Goal: Information Seeking & Learning: Learn about a topic

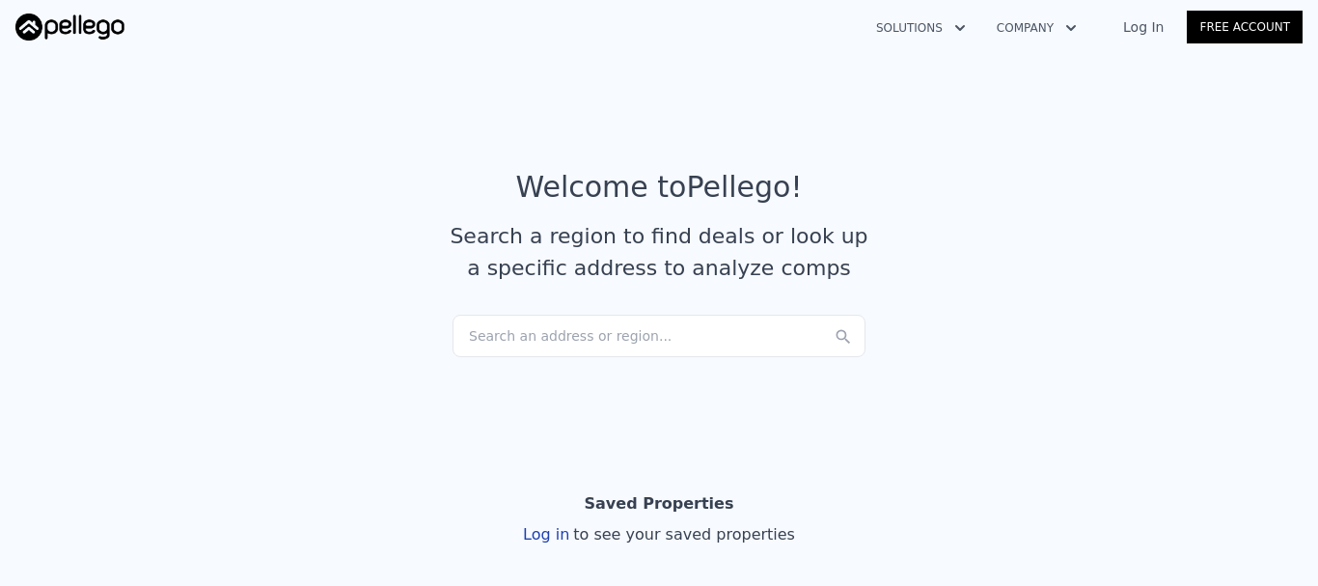
click at [1154, 25] on link "Log In" at bounding box center [1143, 26] width 87 height 19
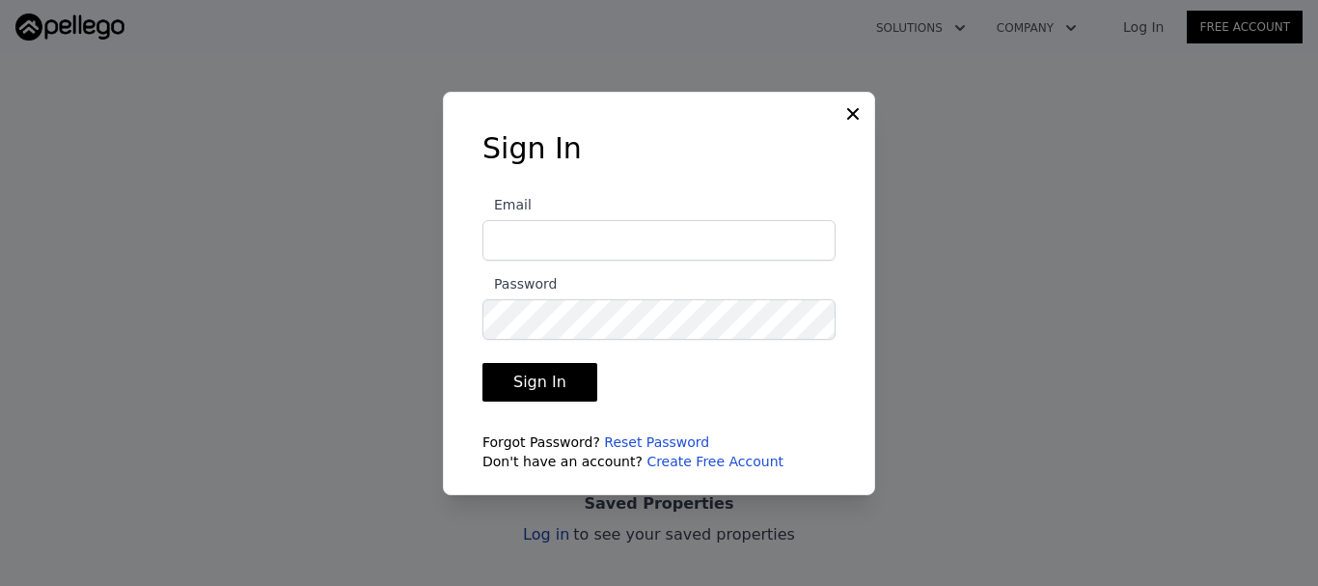
click at [523, 227] on input "Email" at bounding box center [658, 240] width 353 height 41
click at [518, 232] on input "Email" at bounding box center [658, 240] width 353 height 41
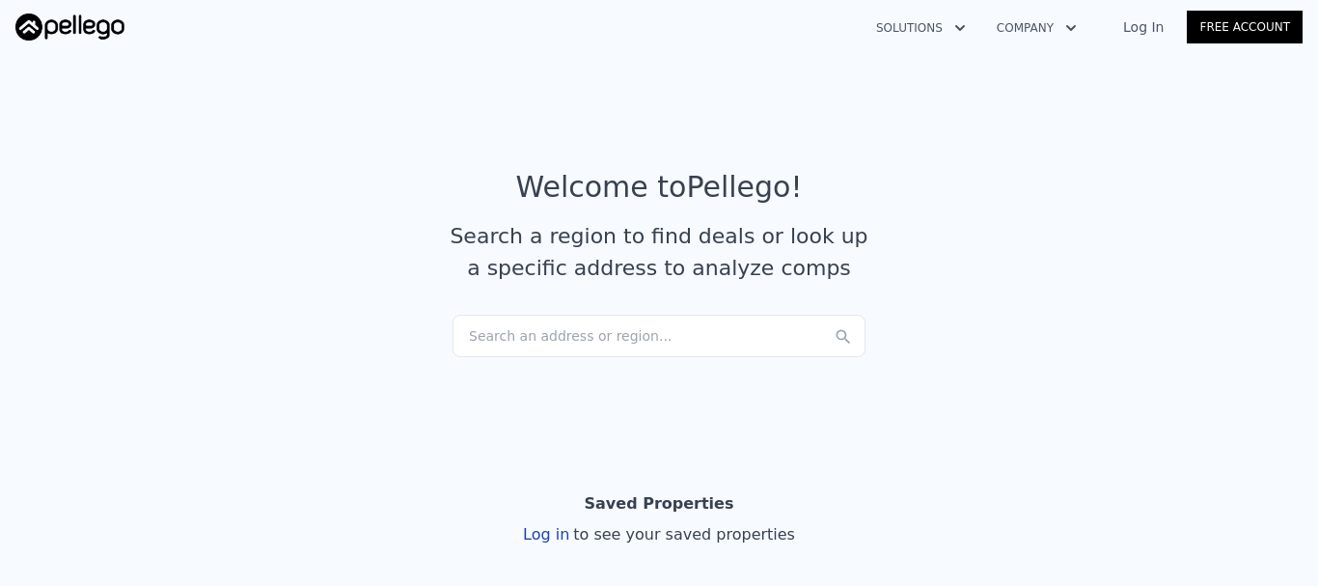
click at [1158, 32] on link "Log In" at bounding box center [1143, 26] width 87 height 19
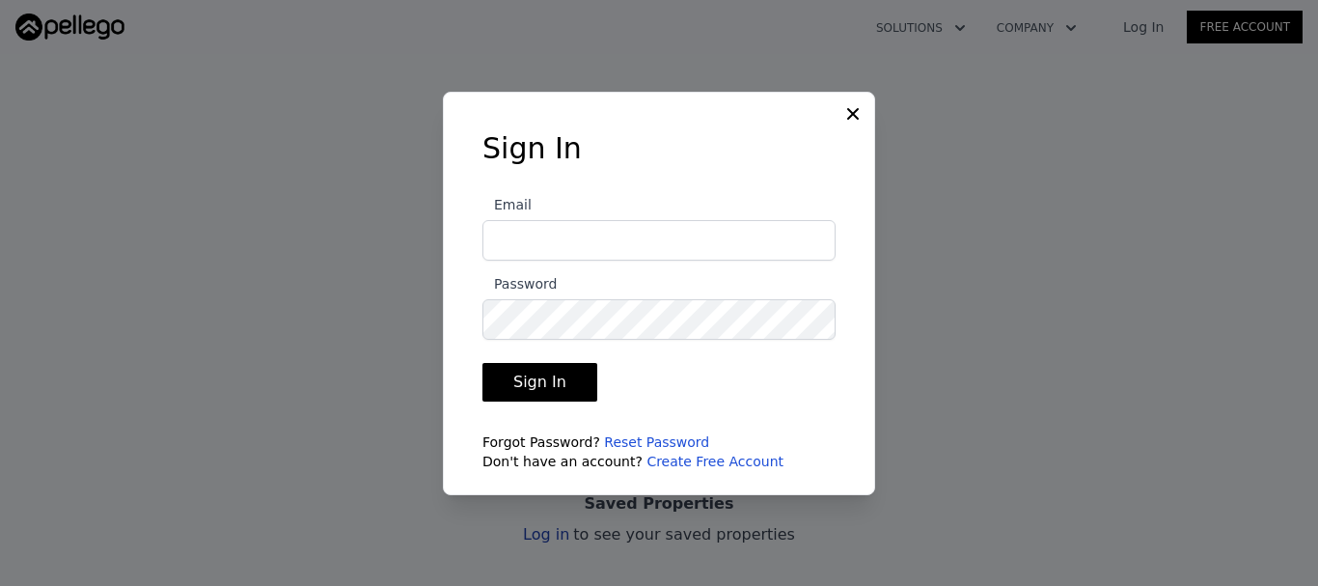
click at [591, 242] on input "Email" at bounding box center [658, 240] width 353 height 41
click at [563, 237] on input "Email" at bounding box center [658, 240] width 353 height 41
paste input "[EMAIL_ADDRESS][DOMAIN_NAME]"
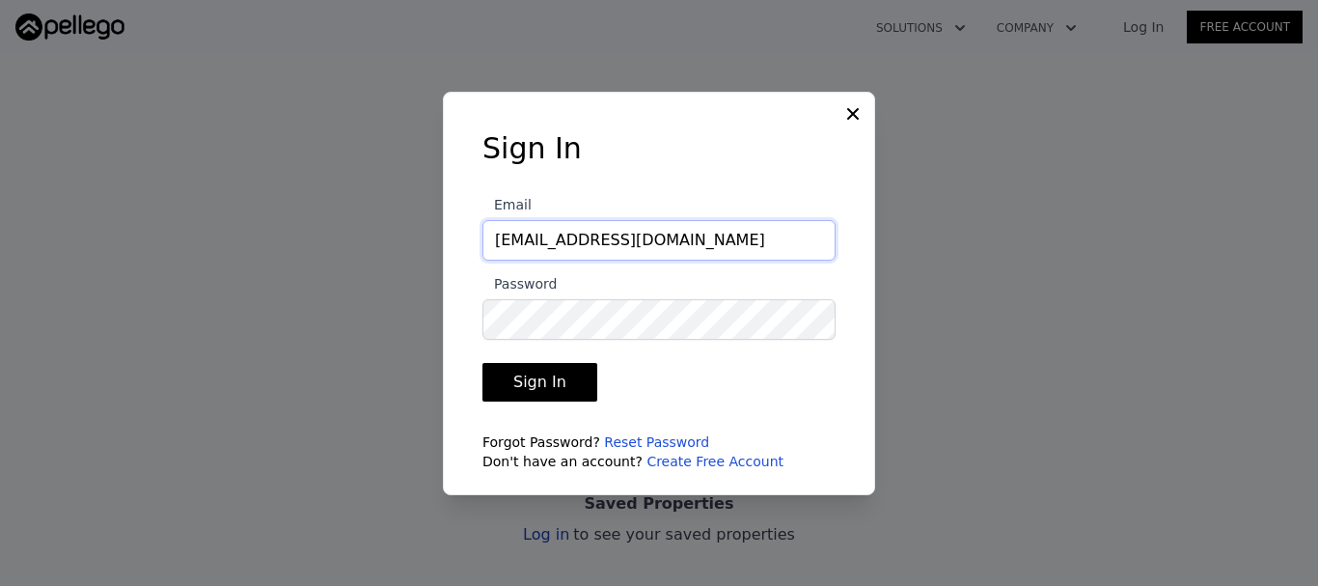
type input "[EMAIL_ADDRESS][DOMAIN_NAME]"
click at [550, 374] on button "Sign In" at bounding box center [539, 382] width 115 height 39
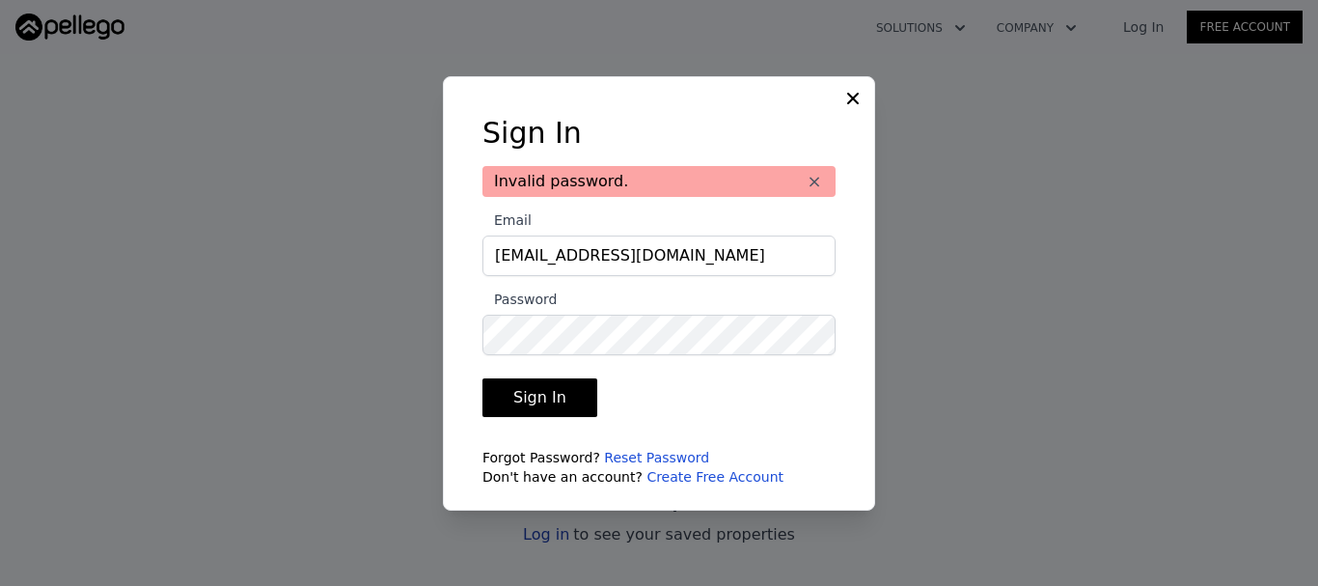
click at [841, 102] on div "Sign In Invalid password. × Email [EMAIL_ADDRESS][DOMAIN_NAME] Password Sign In…" at bounding box center [659, 293] width 432 height 434
click at [847, 99] on icon at bounding box center [852, 98] width 19 height 19
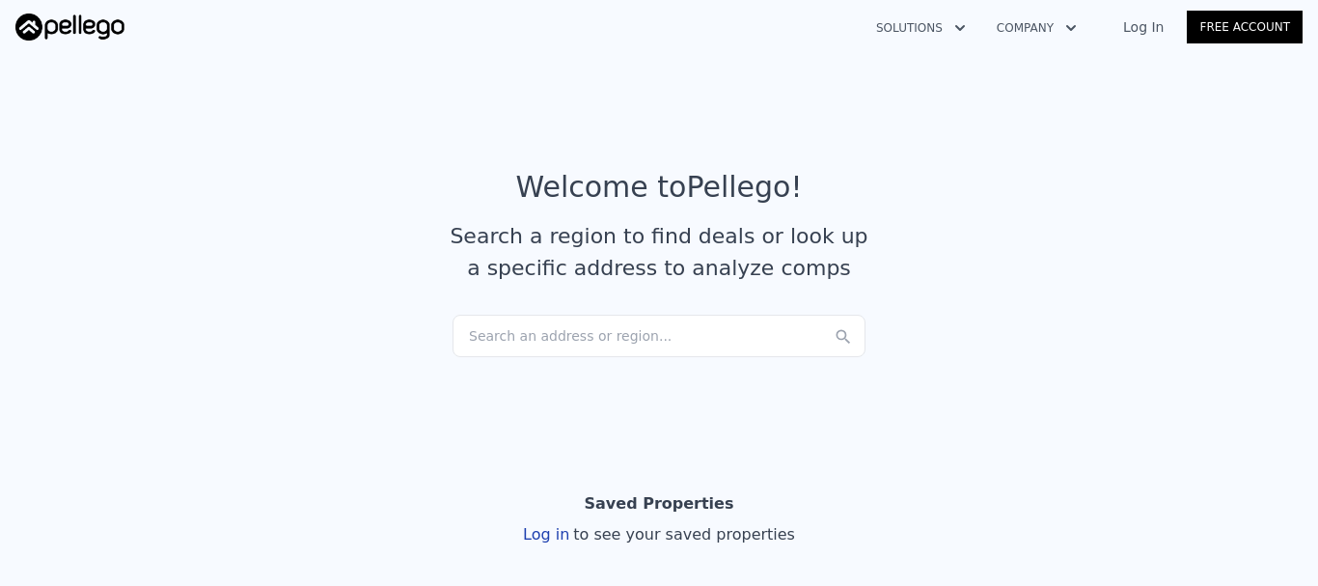
click at [1155, 23] on link "Log In" at bounding box center [1143, 26] width 87 height 19
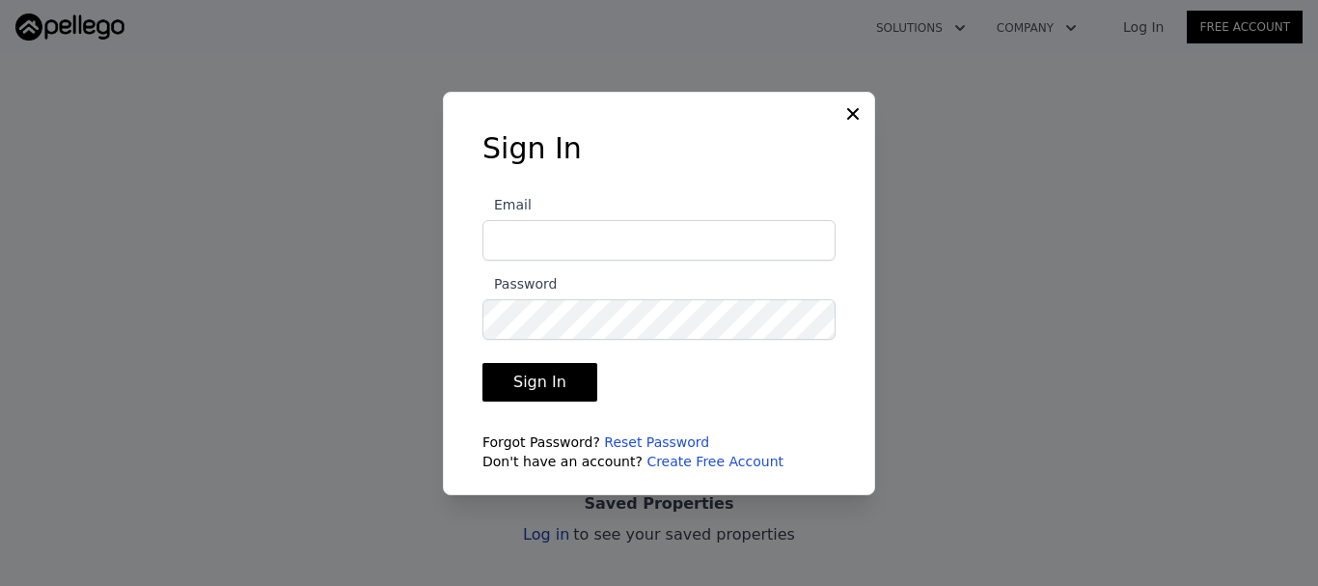
click at [520, 245] on input "Email" at bounding box center [658, 240] width 353 height 41
type input "[EMAIL_ADDRESS][DOMAIN_NAME]"
click at [563, 290] on label "Password" at bounding box center [658, 306] width 353 height 68
click at [552, 372] on button "Sign In" at bounding box center [539, 382] width 115 height 39
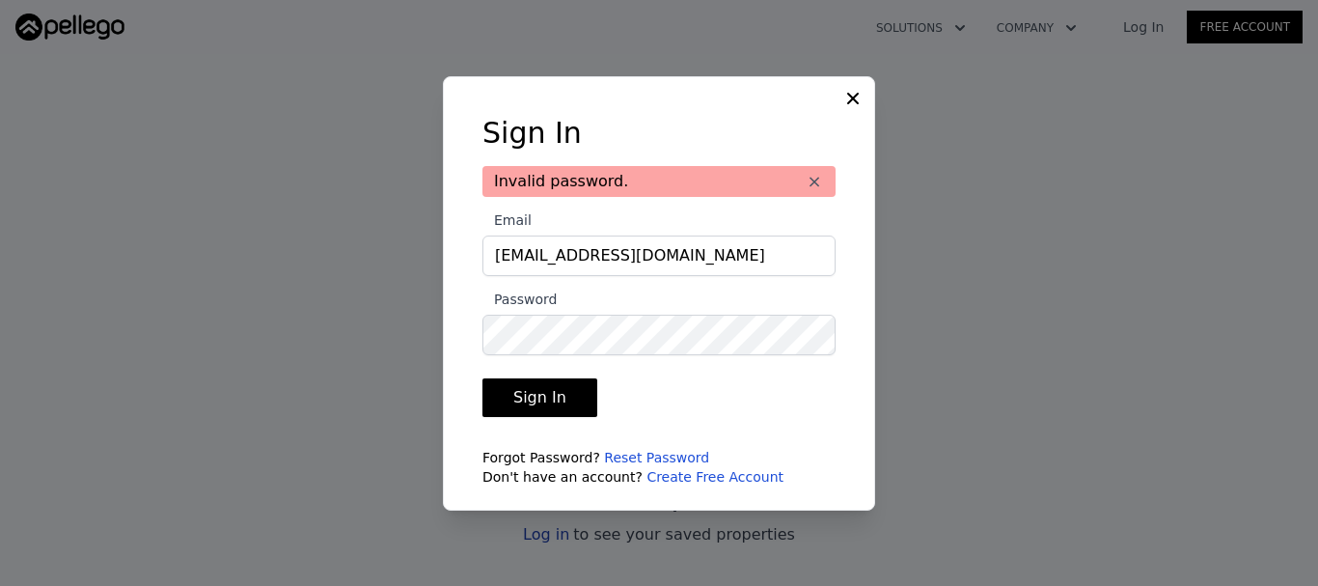
click at [539, 395] on button "Sign In" at bounding box center [539, 397] width 115 height 39
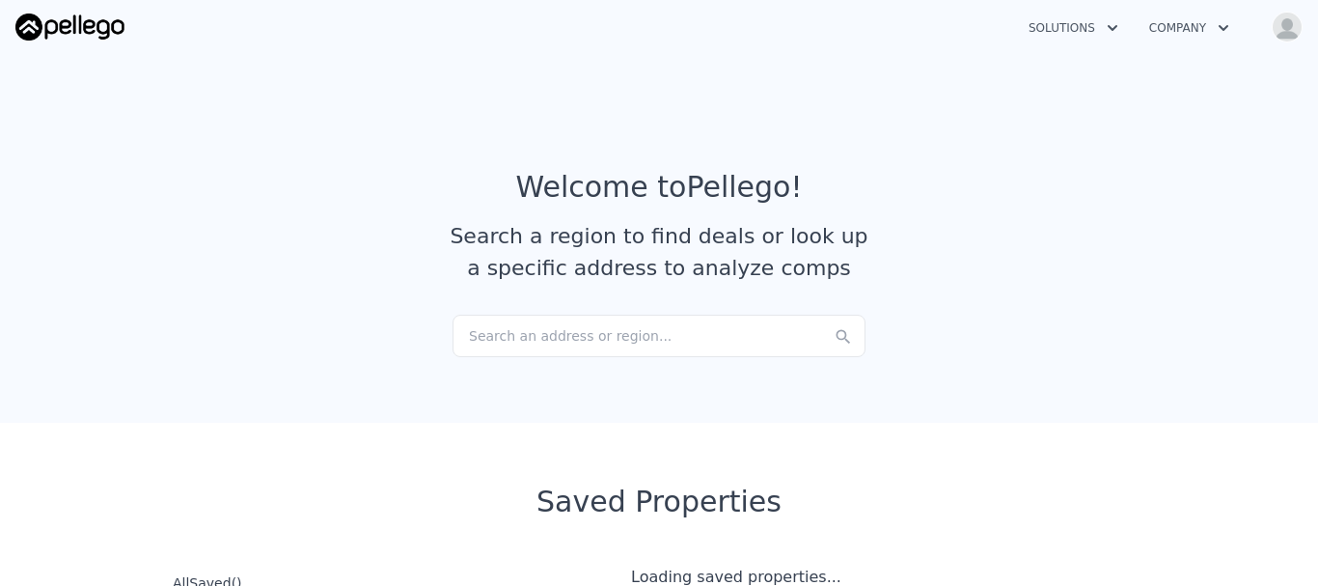
checkbox input "true"
click at [534, 337] on div "Search an address or region..." at bounding box center [658, 335] width 413 height 42
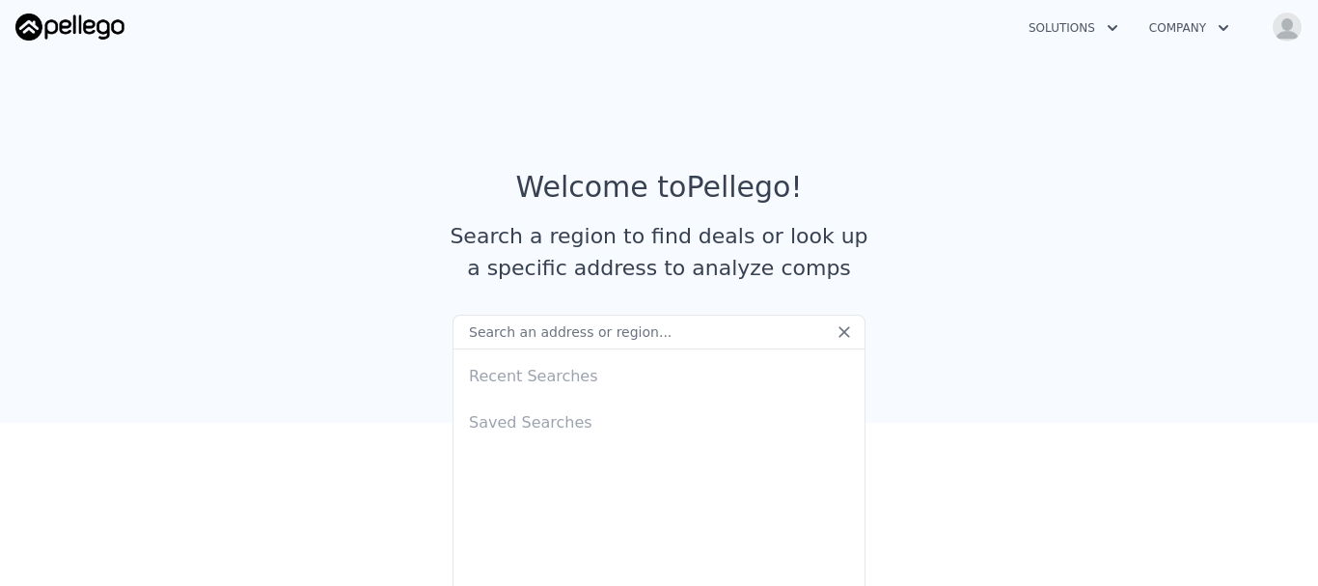
click at [523, 332] on input "text" at bounding box center [658, 331] width 413 height 35
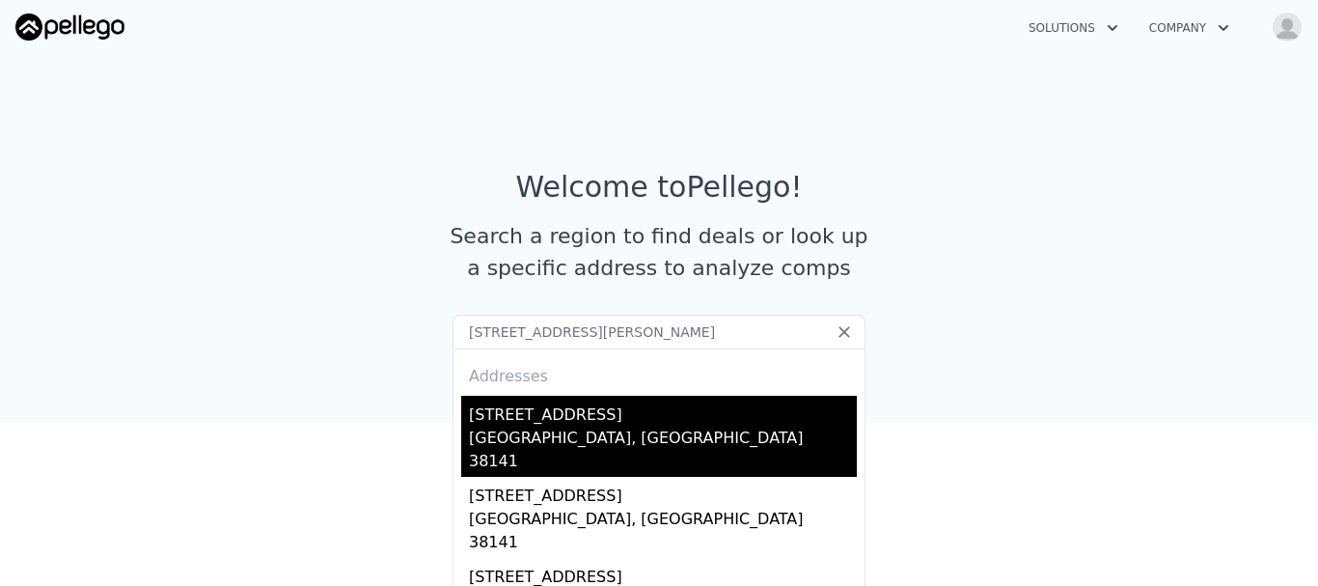
type input "[STREET_ADDRESS][PERSON_NAME]"
click at [633, 424] on div "[STREET_ADDRESS]" at bounding box center [663, 410] width 388 height 31
